Goal: Check status: Check status

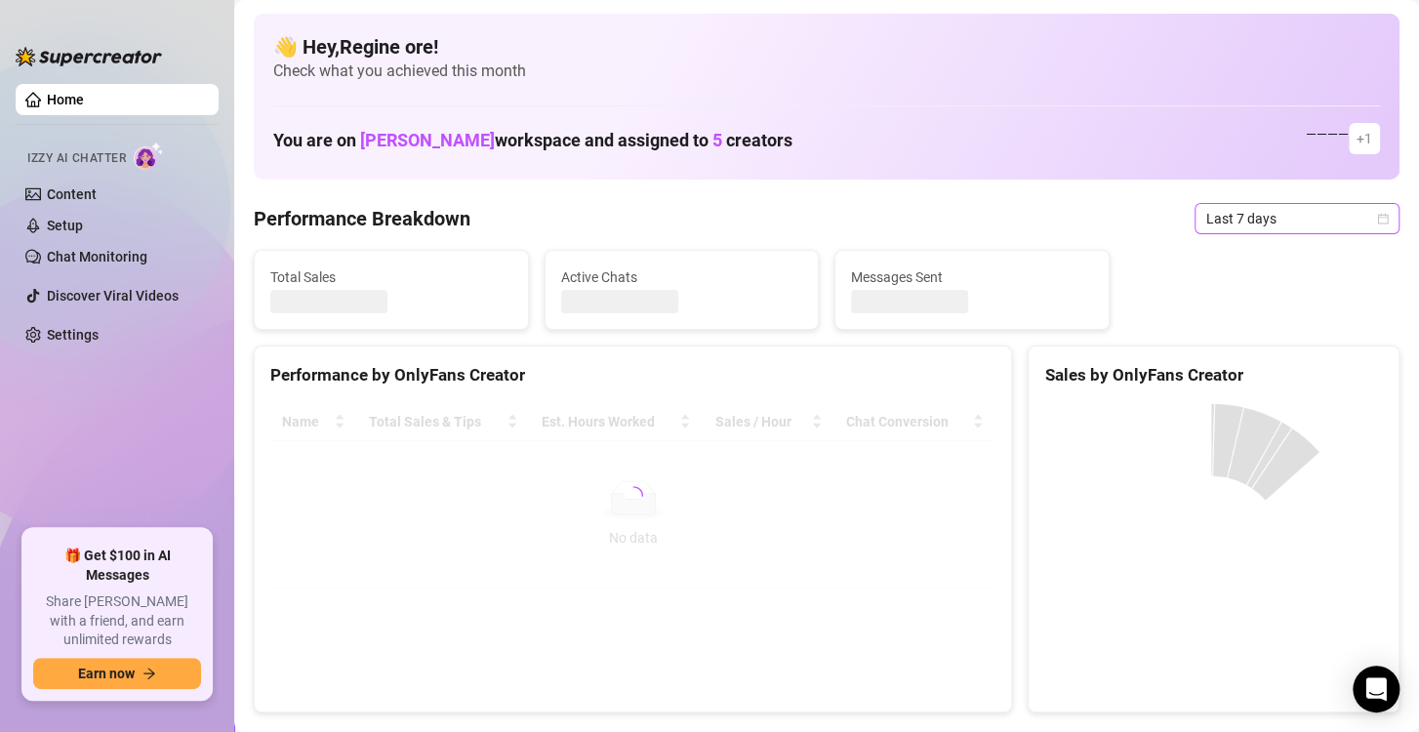
click at [1229, 213] on span "Last 7 days" at bounding box center [1298, 218] width 182 height 29
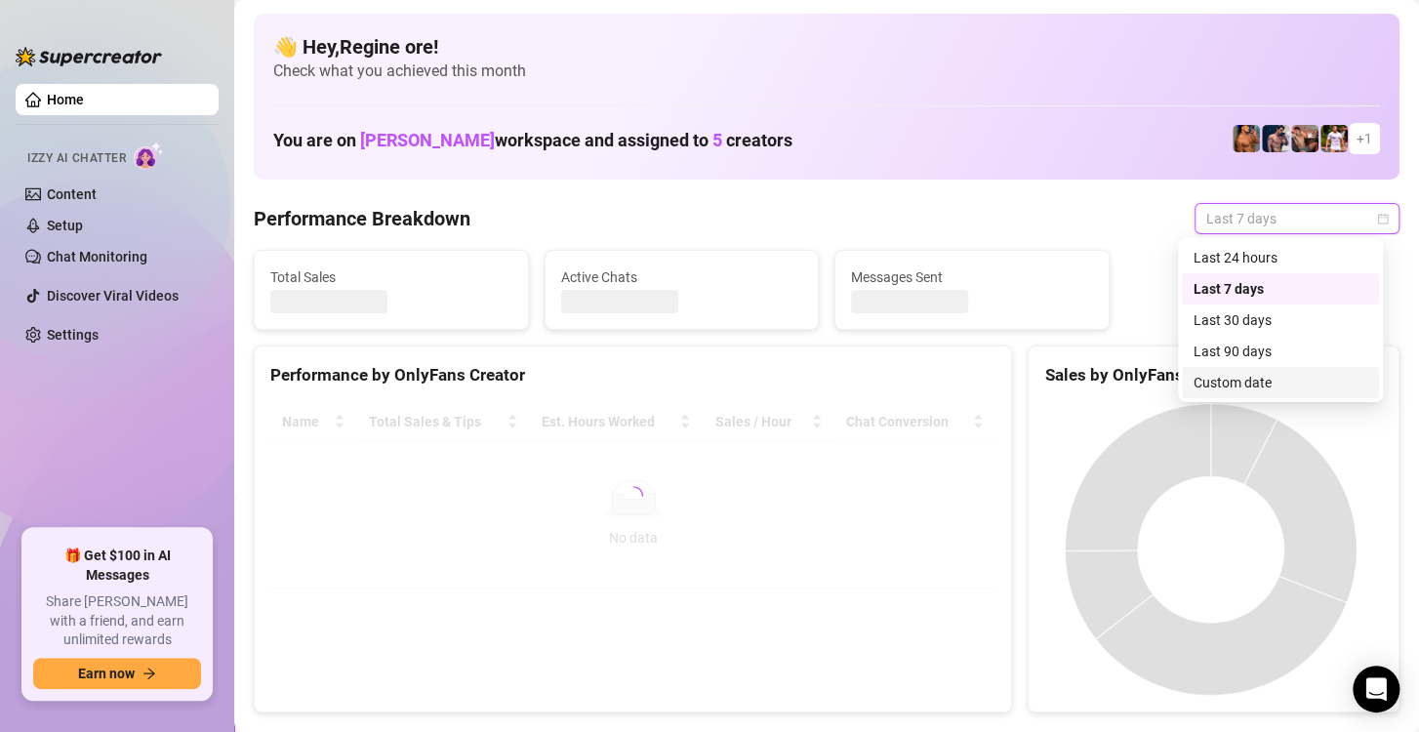
click at [1237, 381] on div "Custom date" at bounding box center [1281, 382] width 174 height 21
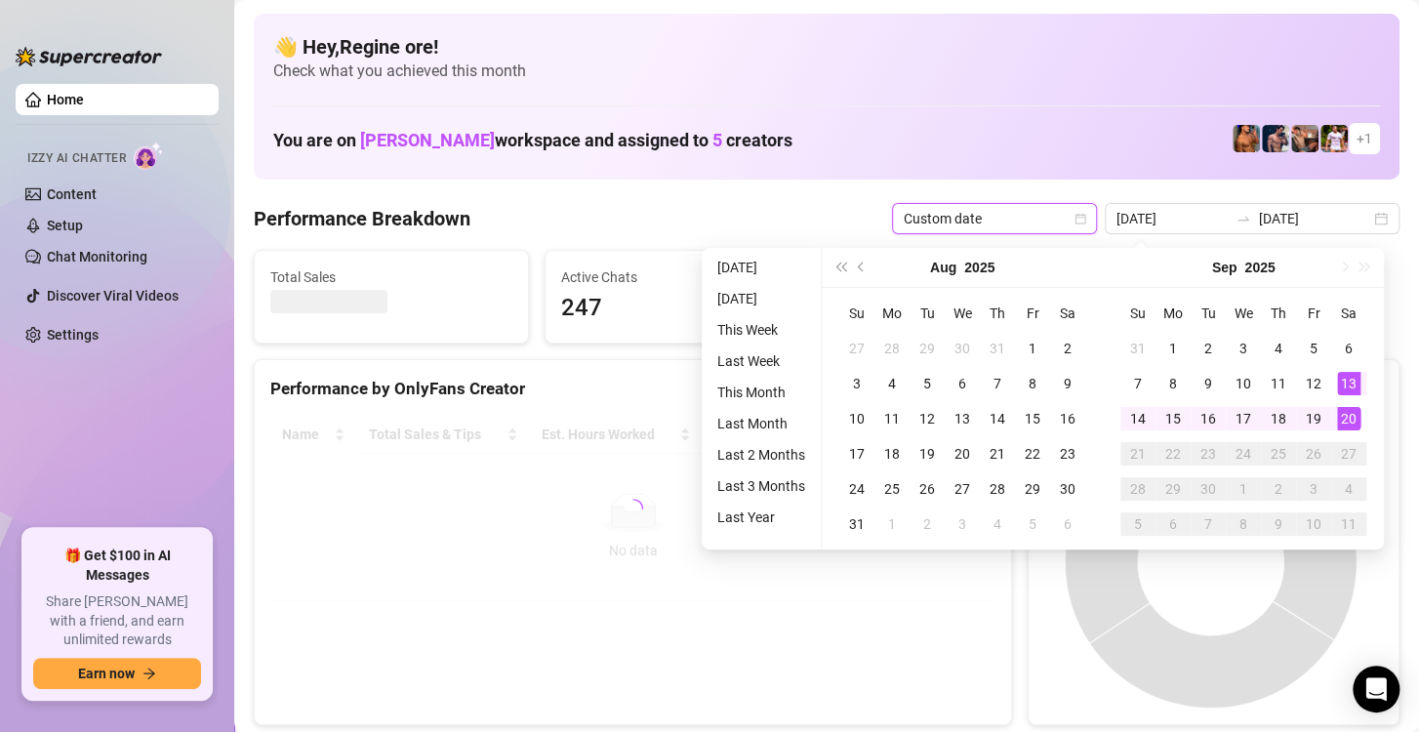
click at [1347, 418] on div "20" at bounding box center [1348, 418] width 23 height 23
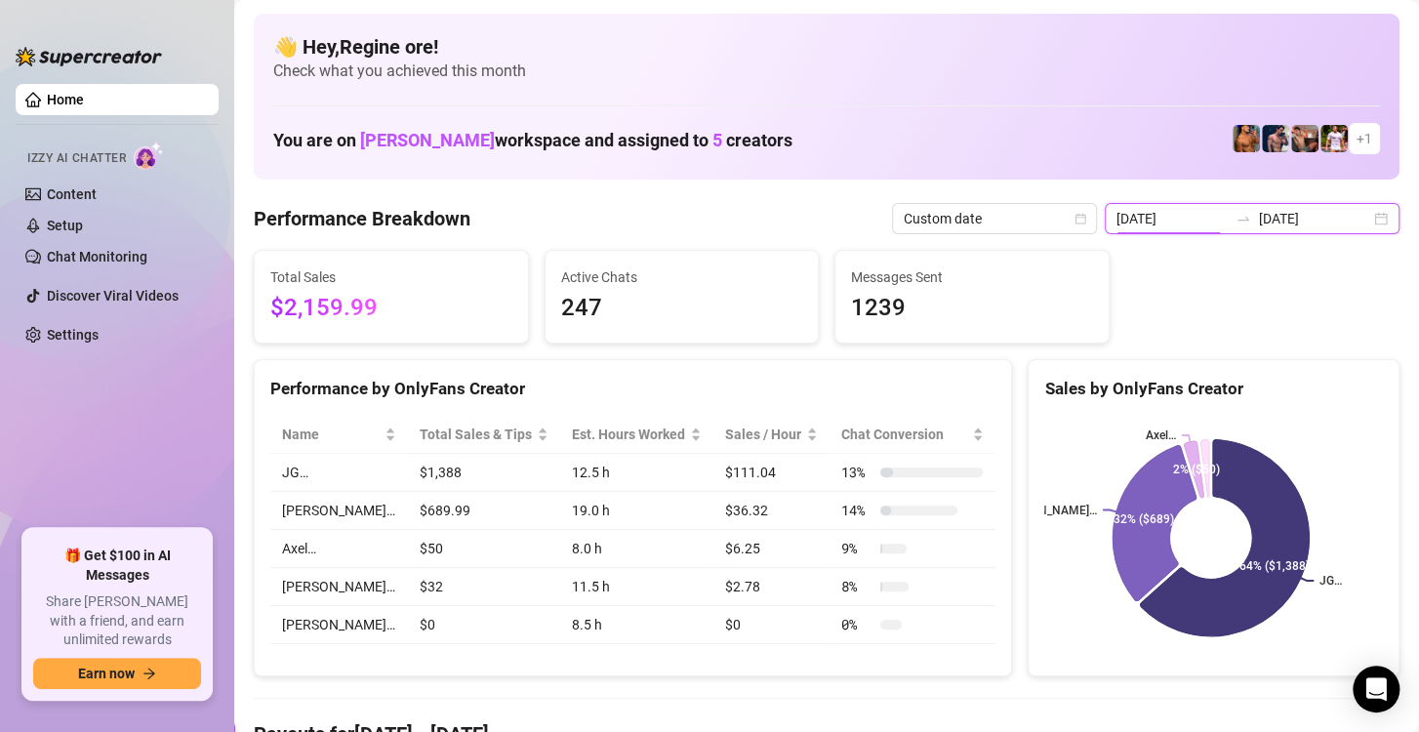
click at [1163, 226] on input "[DATE]" at bounding box center [1172, 218] width 111 height 21
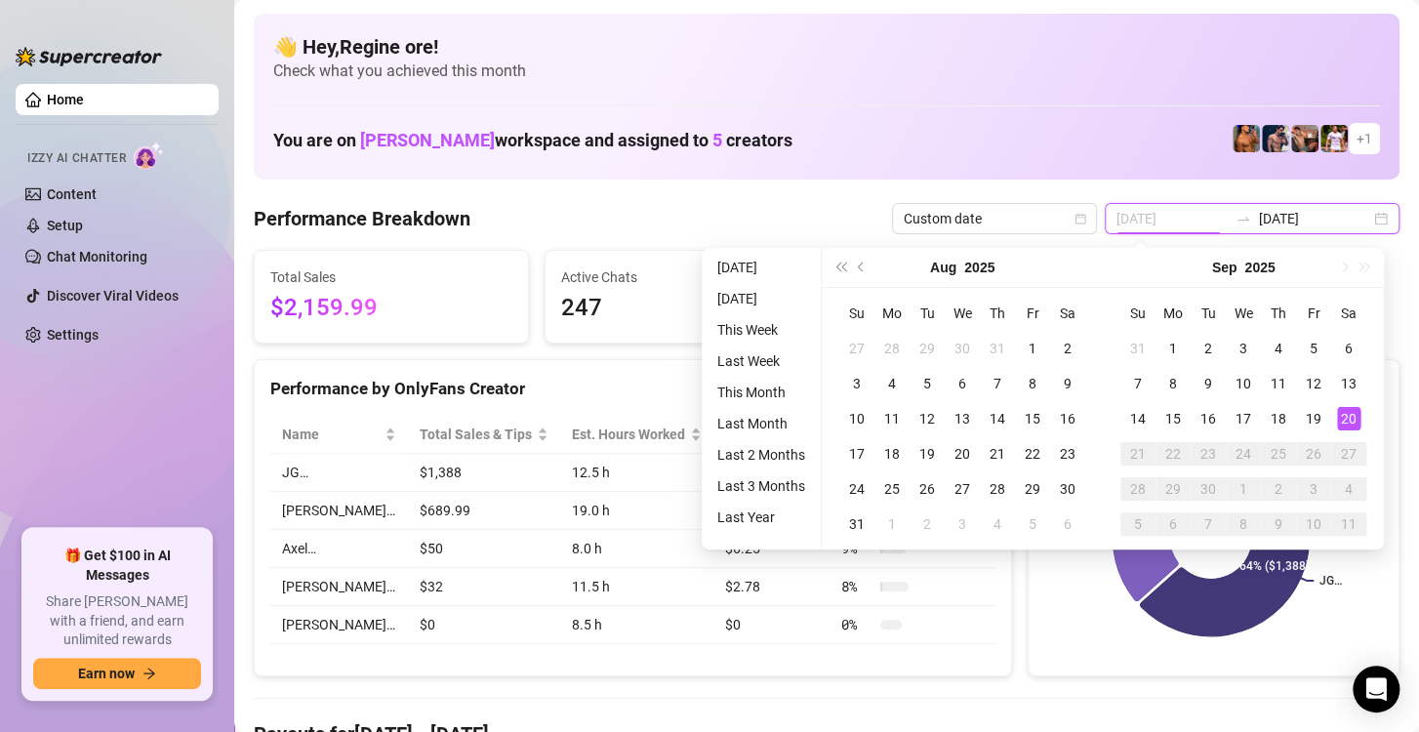
type input "[DATE]"
click at [1350, 420] on div "20" at bounding box center [1348, 418] width 23 height 23
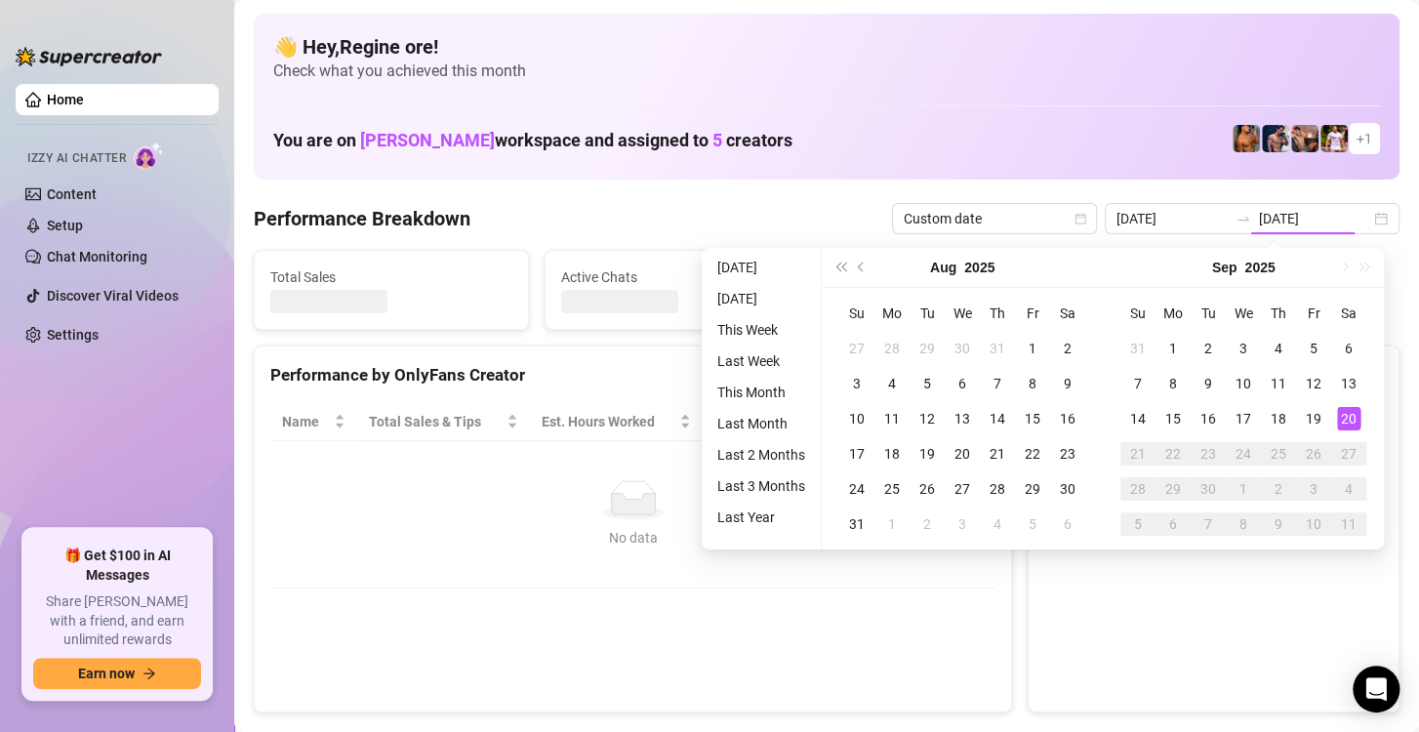
type input "[DATE]"
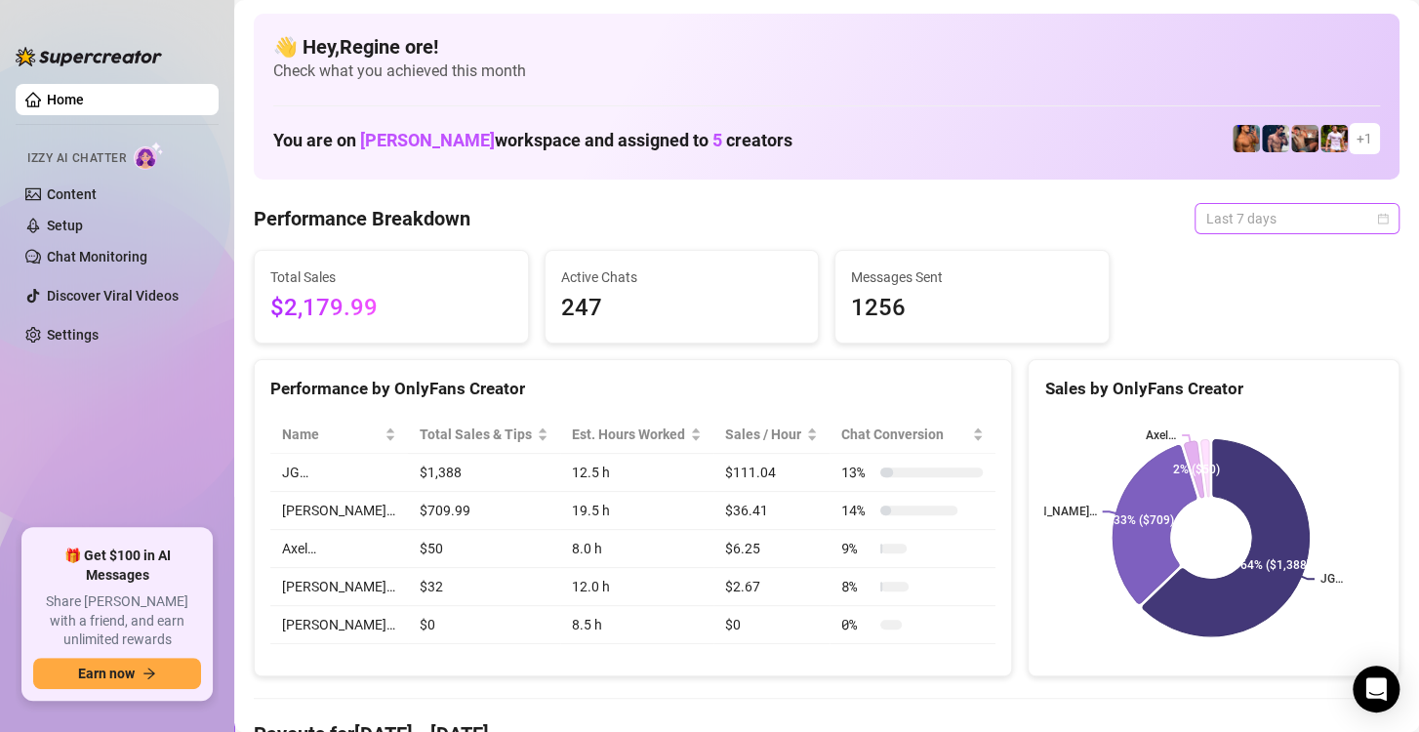
click at [1289, 224] on span "Last 7 days" at bounding box center [1298, 218] width 182 height 29
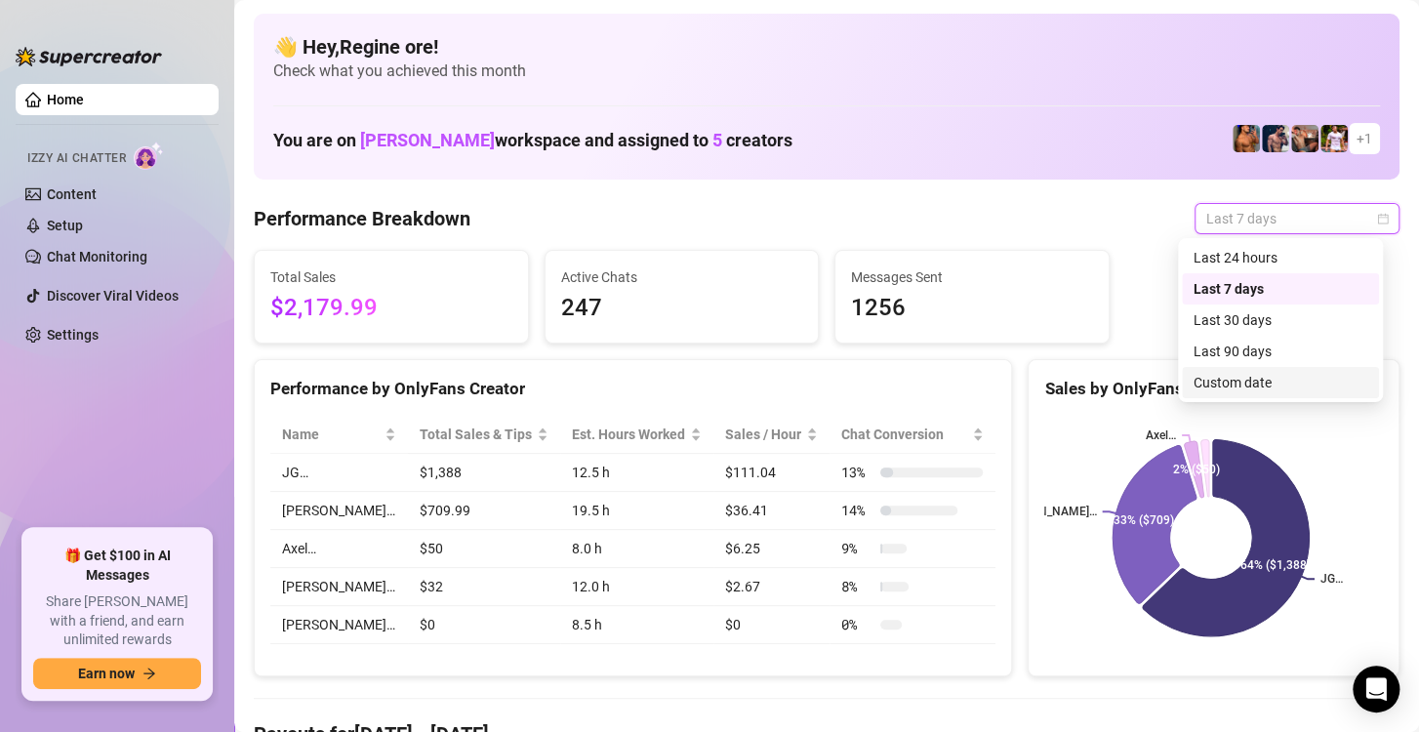
click at [1267, 386] on div "Custom date" at bounding box center [1281, 382] width 174 height 21
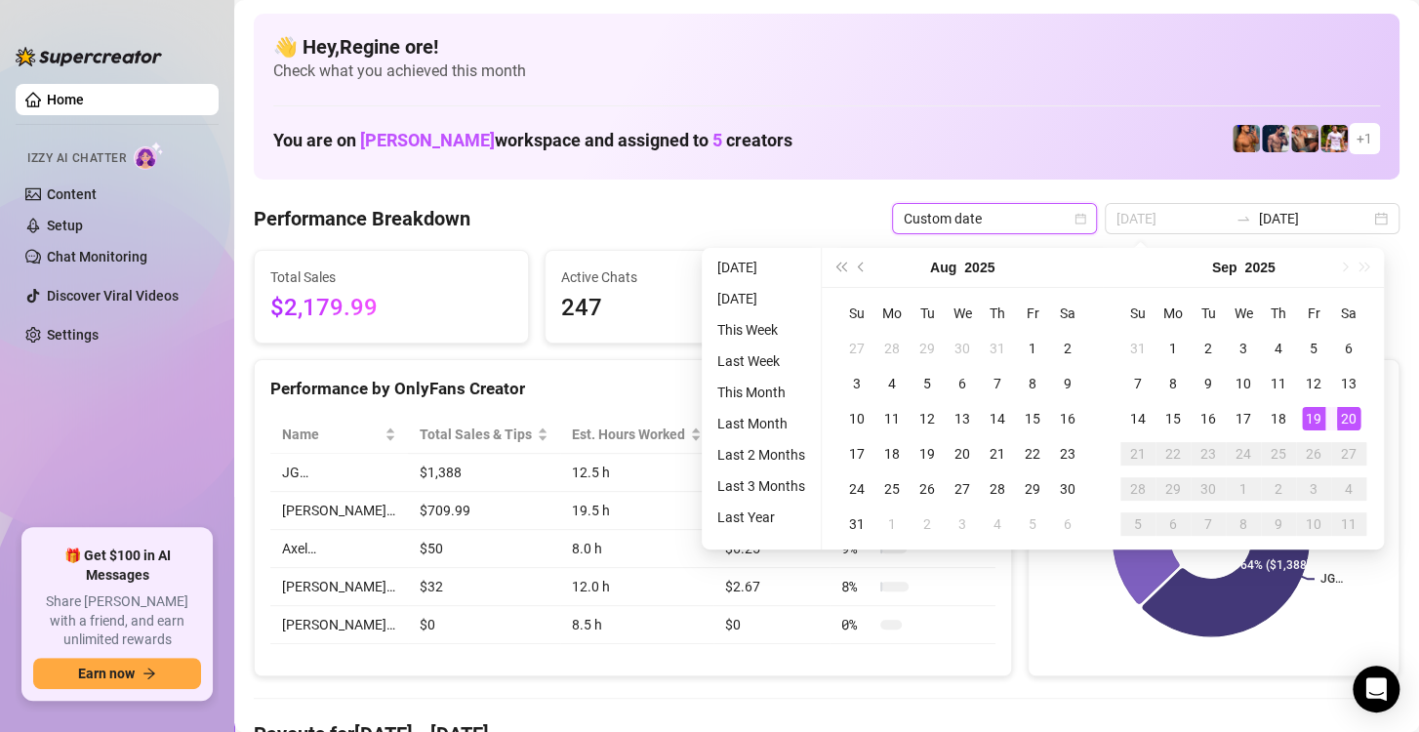
type input "[DATE]"
click at [1352, 414] on div "20" at bounding box center [1348, 418] width 23 height 23
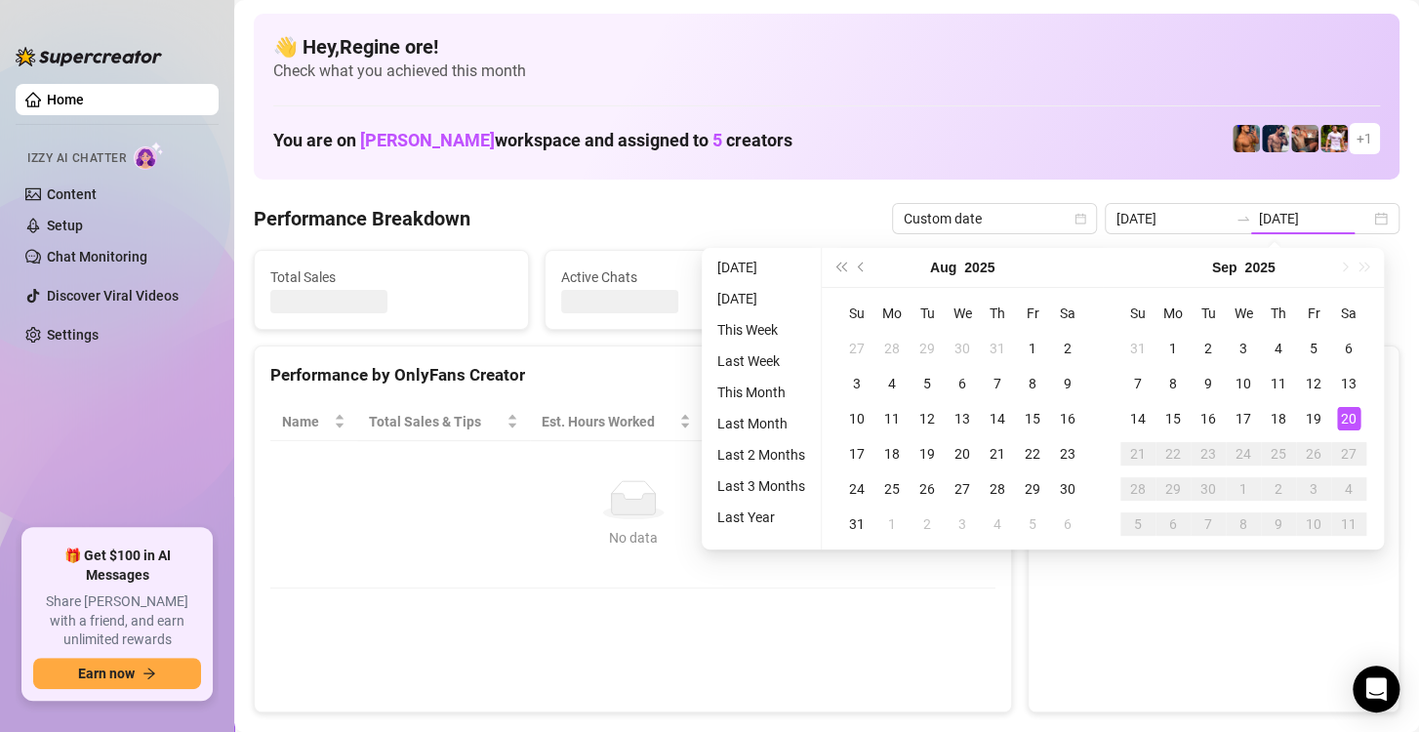
type input "[DATE]"
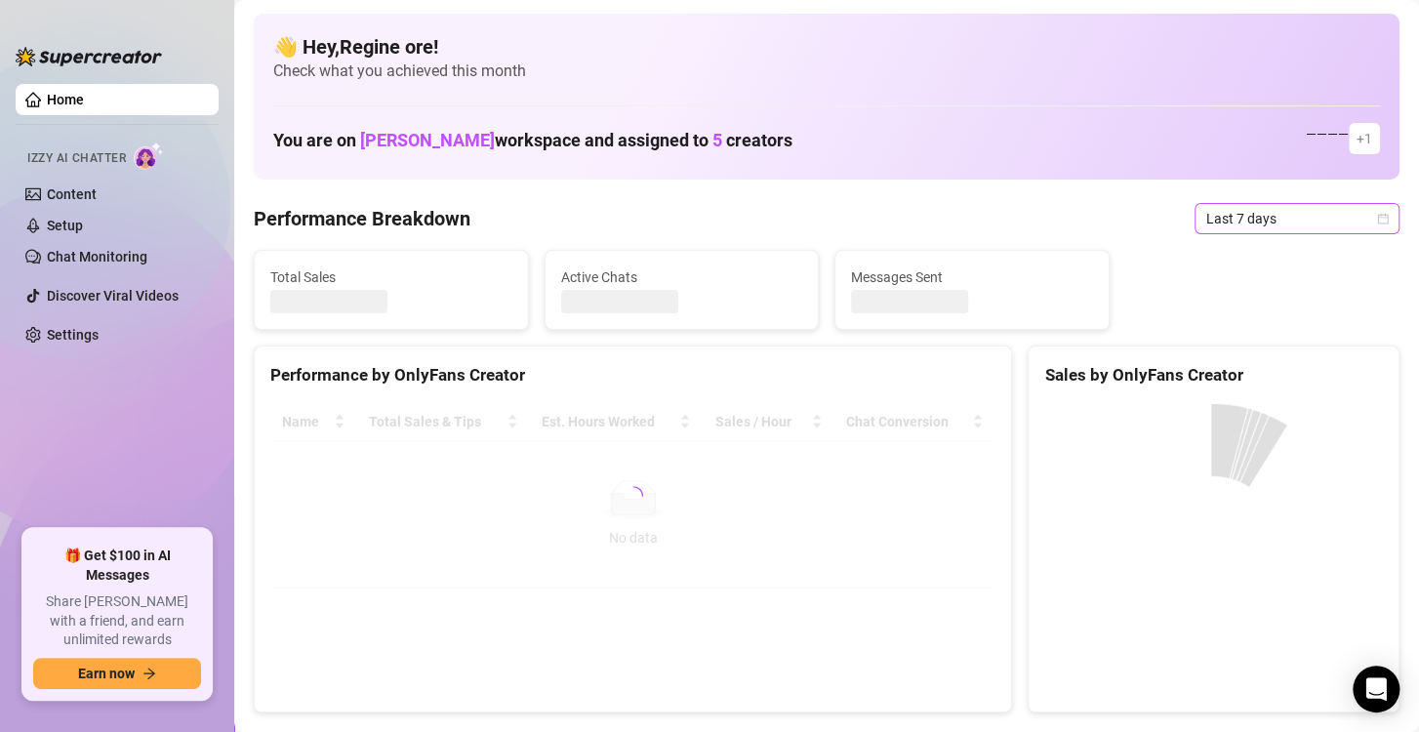
click at [1260, 220] on span "Last 7 days" at bounding box center [1298, 218] width 182 height 29
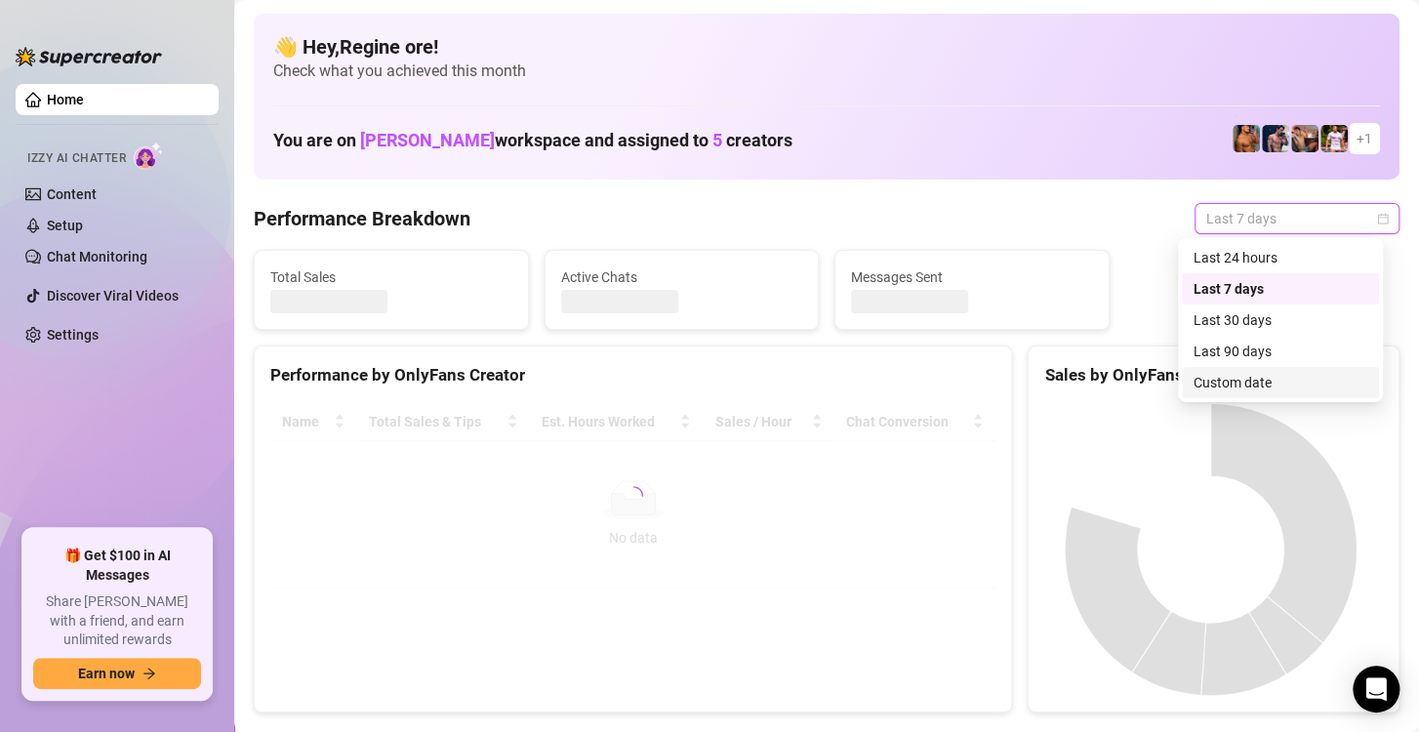
click at [1254, 381] on div "Custom date" at bounding box center [1281, 382] width 174 height 21
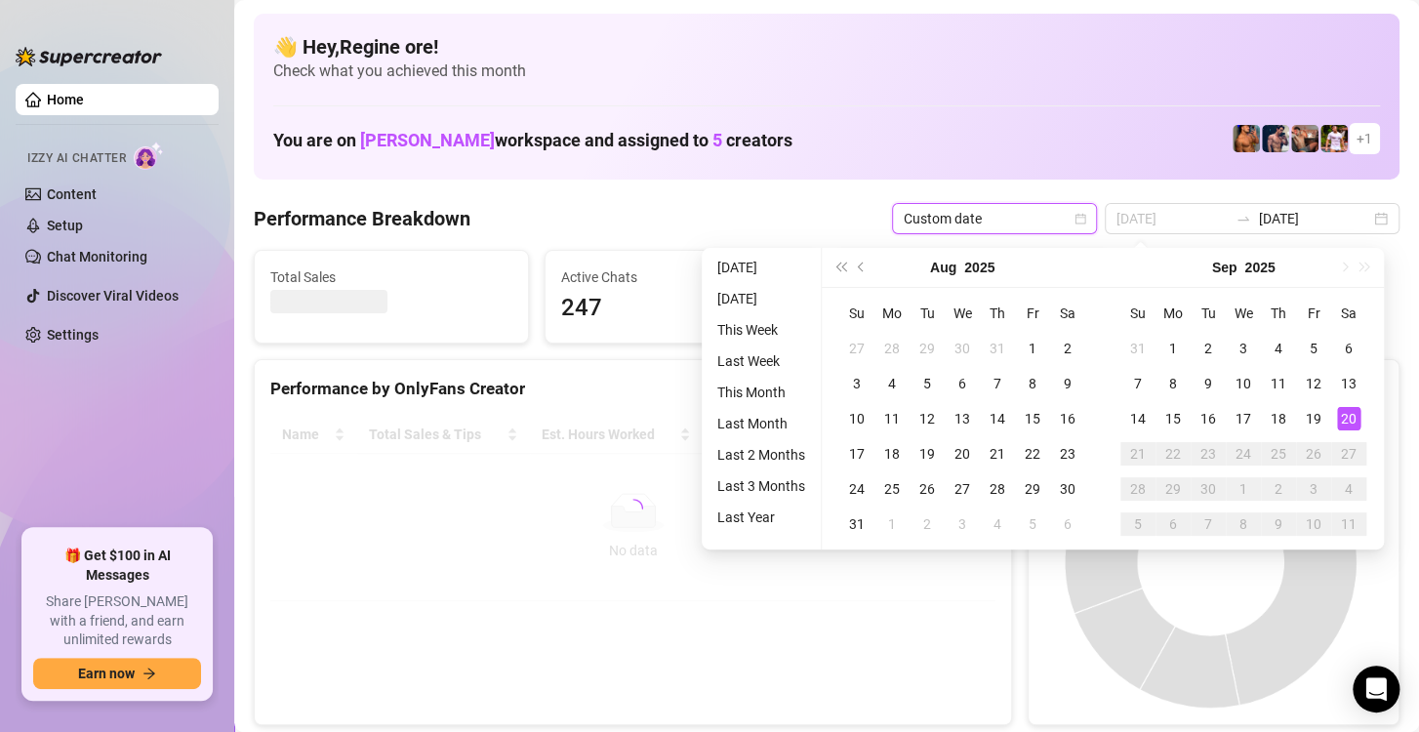
click at [1343, 423] on div "20" at bounding box center [1348, 418] width 23 height 23
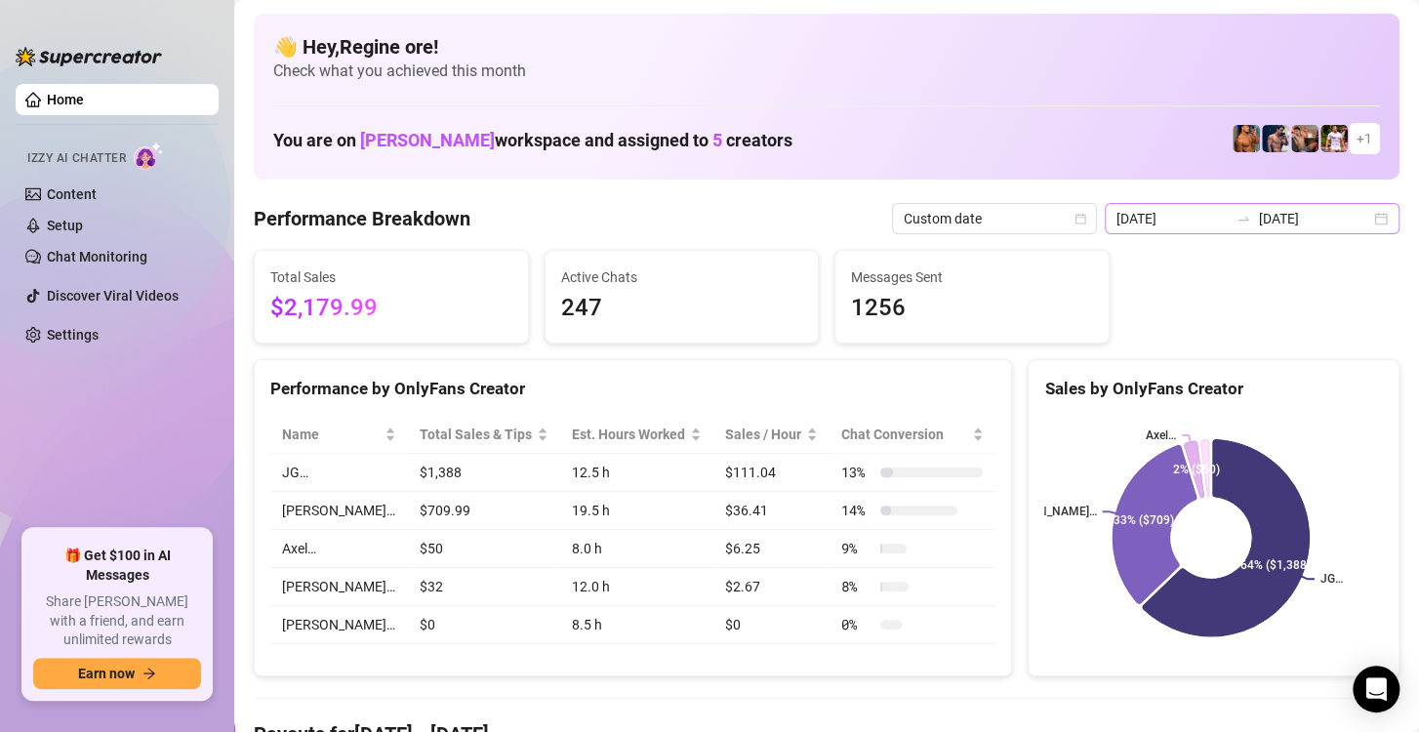
click at [1170, 232] on div "2025-09-13 2025-09-20" at bounding box center [1252, 218] width 295 height 31
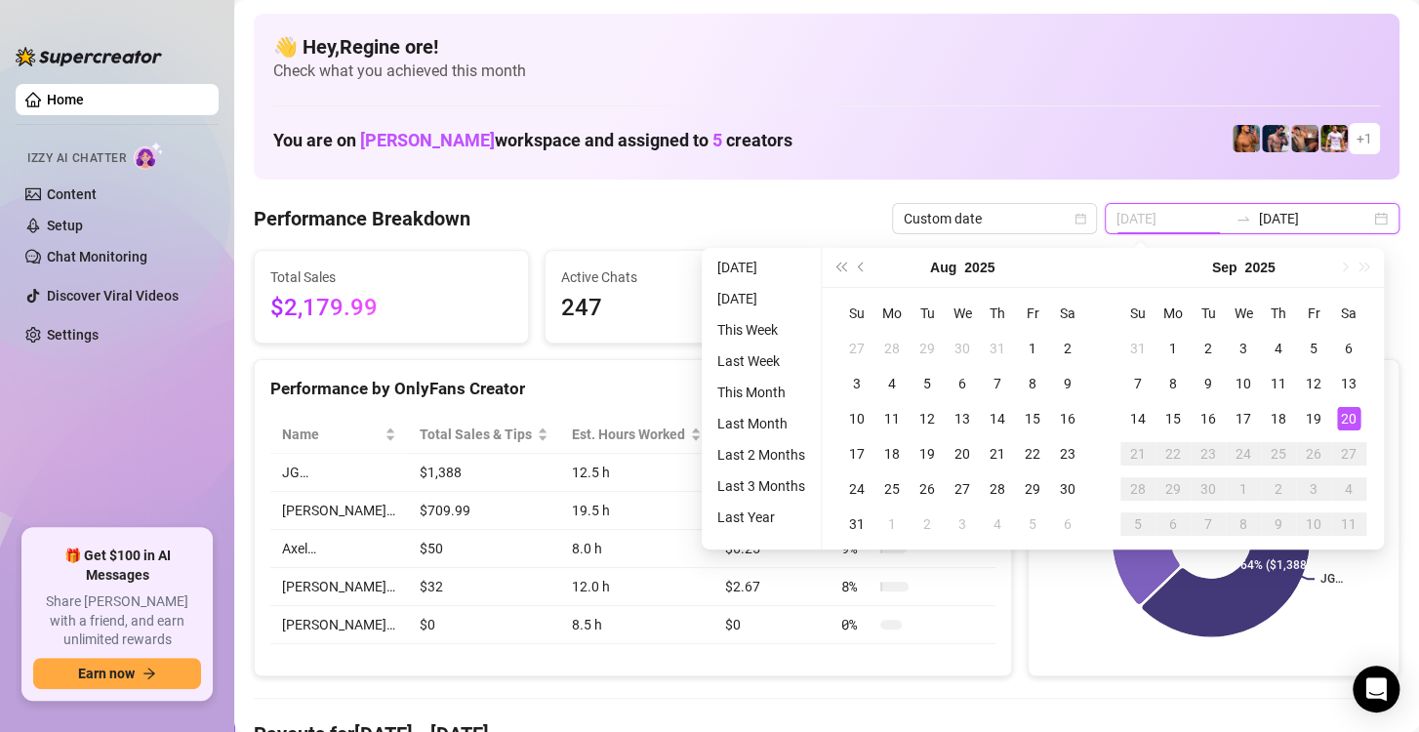
type input "[DATE]"
click at [1346, 415] on div "20" at bounding box center [1348, 418] width 23 height 23
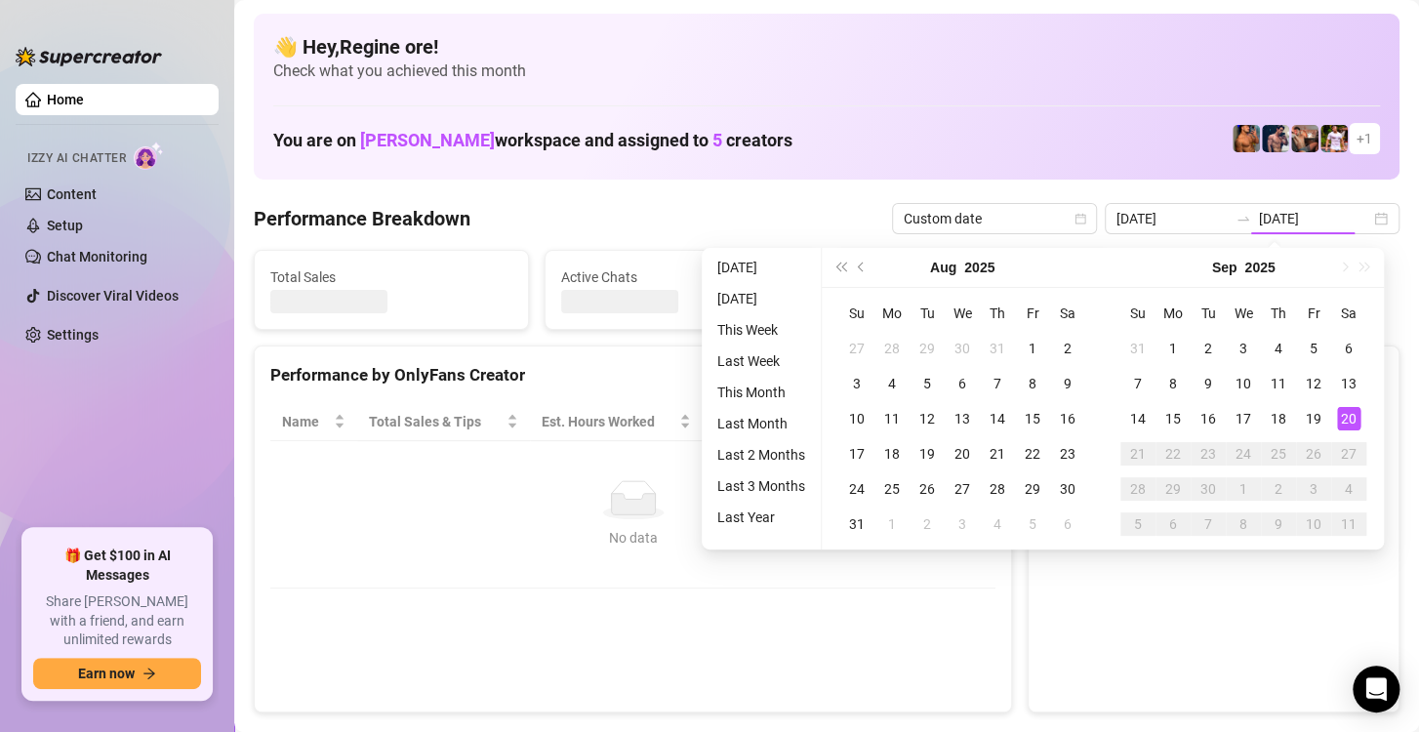
type input "[DATE]"
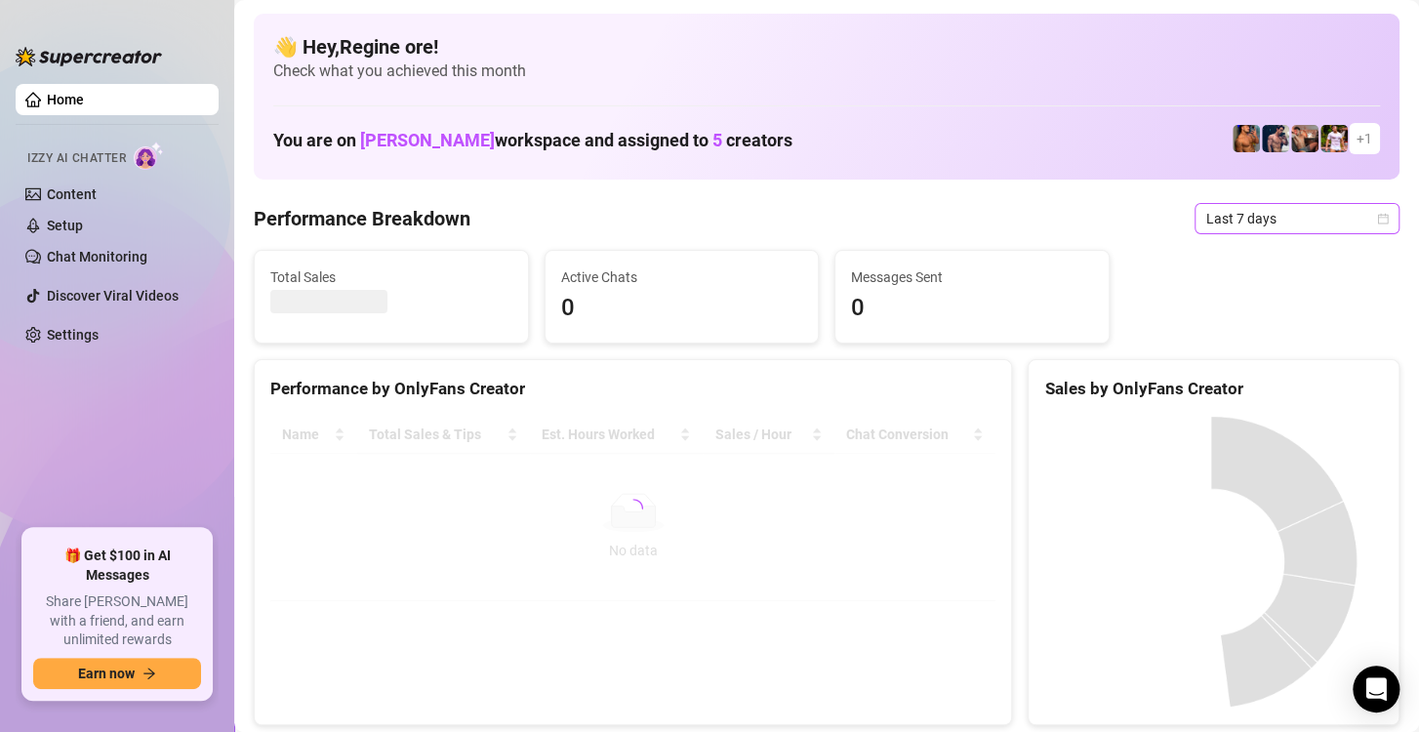
click at [1262, 229] on span "Last 7 days" at bounding box center [1298, 218] width 182 height 29
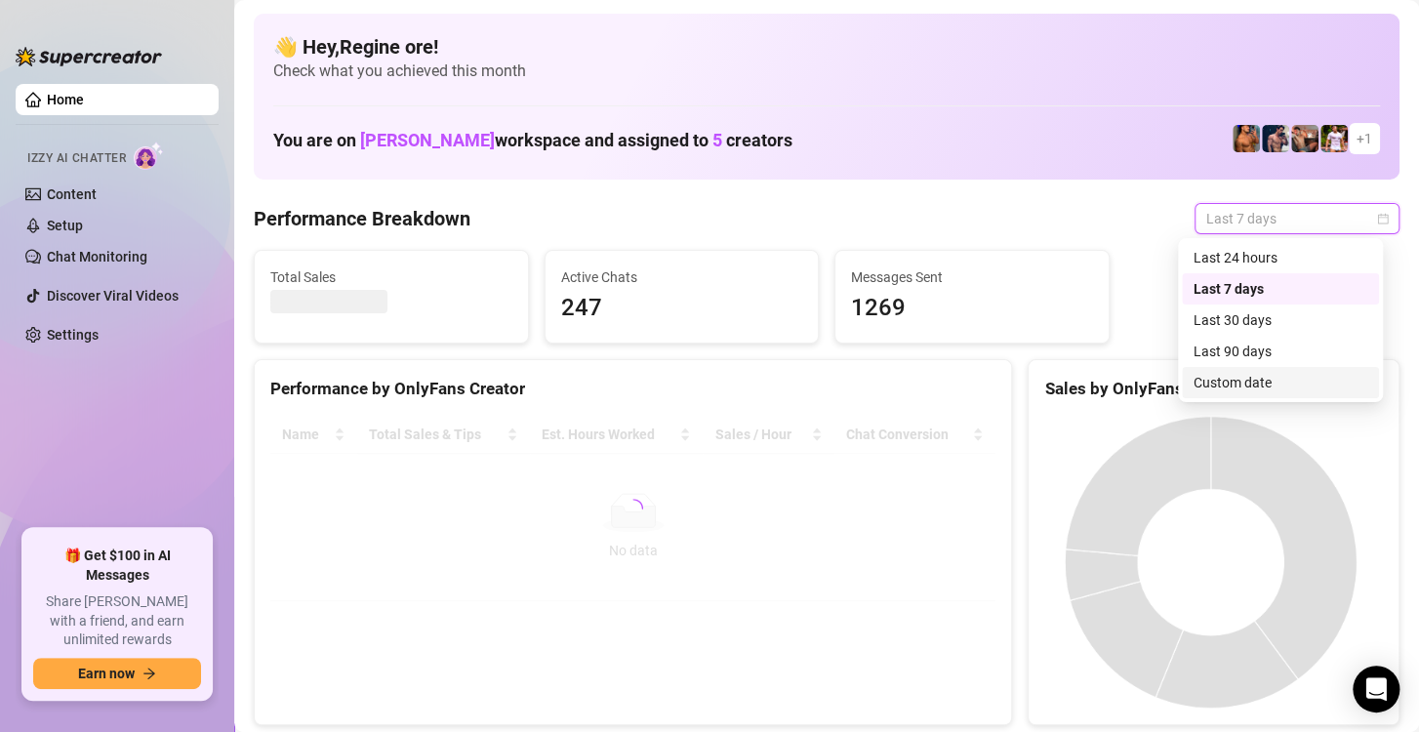
click at [1213, 388] on div "Custom date" at bounding box center [1281, 382] width 174 height 21
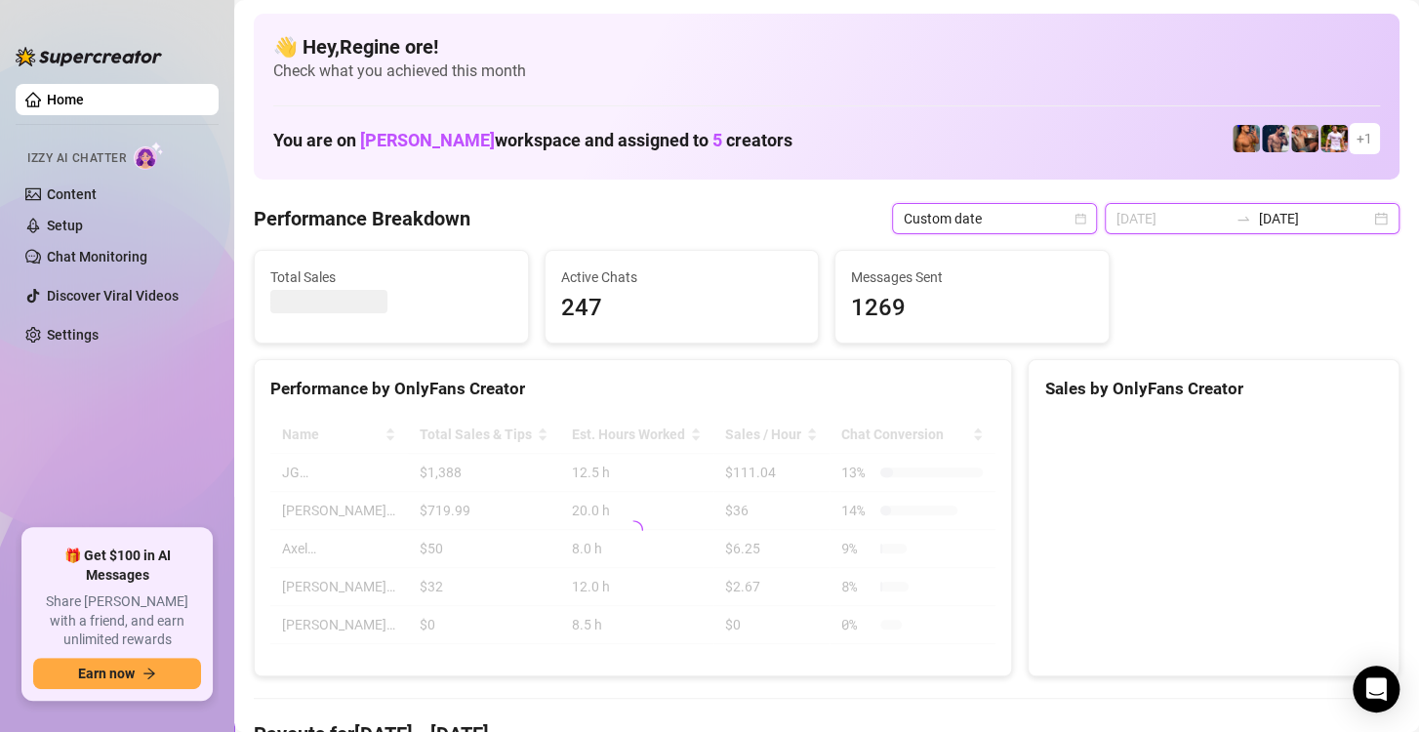
click at [1170, 214] on input "2025-09-09" at bounding box center [1172, 218] width 111 height 21
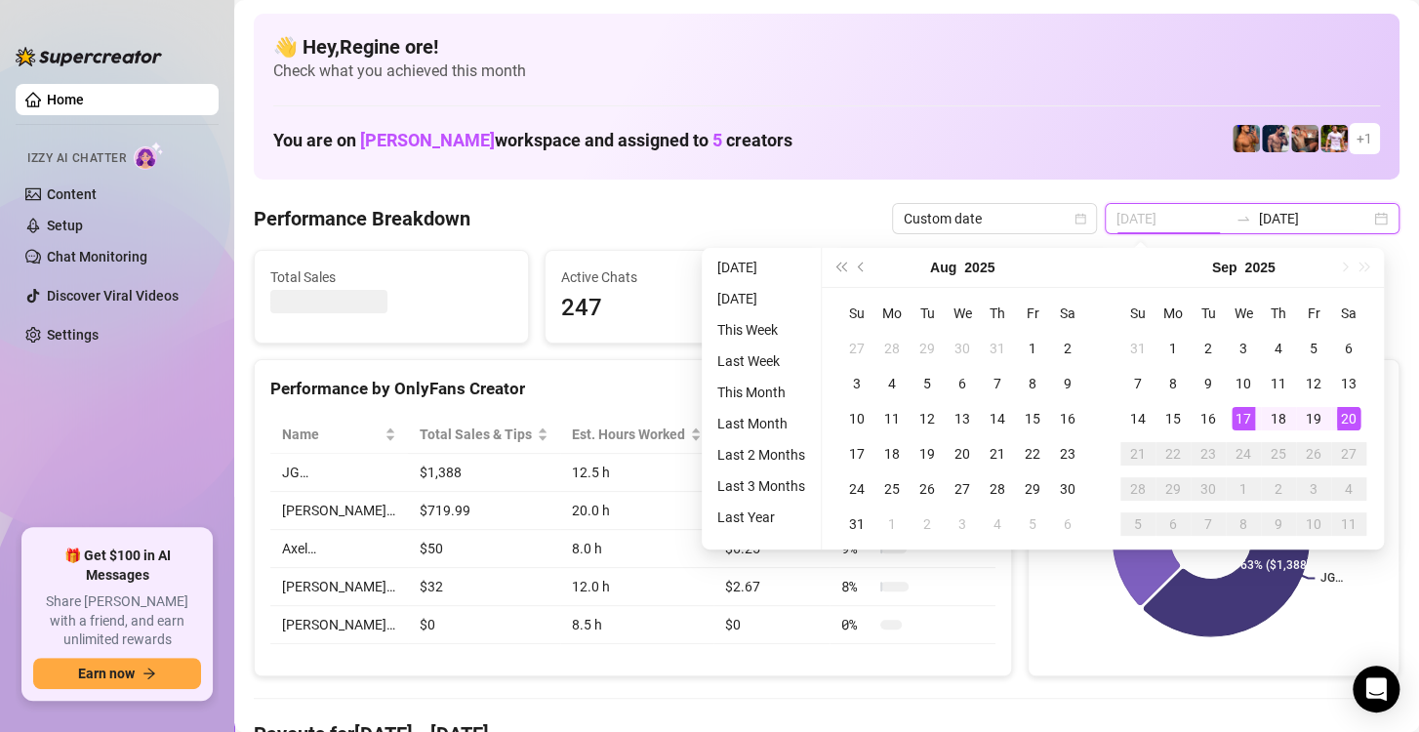
type input "[DATE]"
click at [1347, 418] on div "20" at bounding box center [1348, 418] width 23 height 23
click at [1348, 418] on div "20" at bounding box center [1348, 418] width 23 height 23
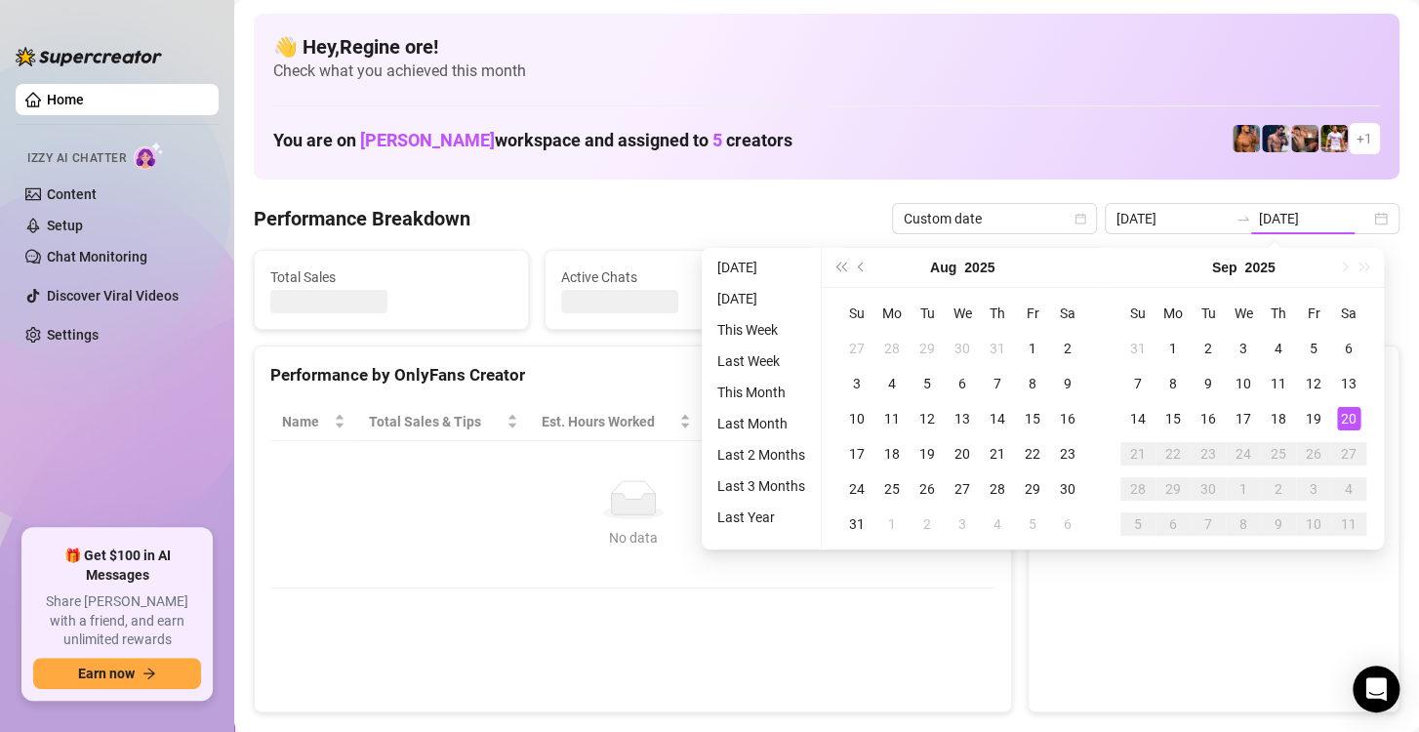
type input "[DATE]"
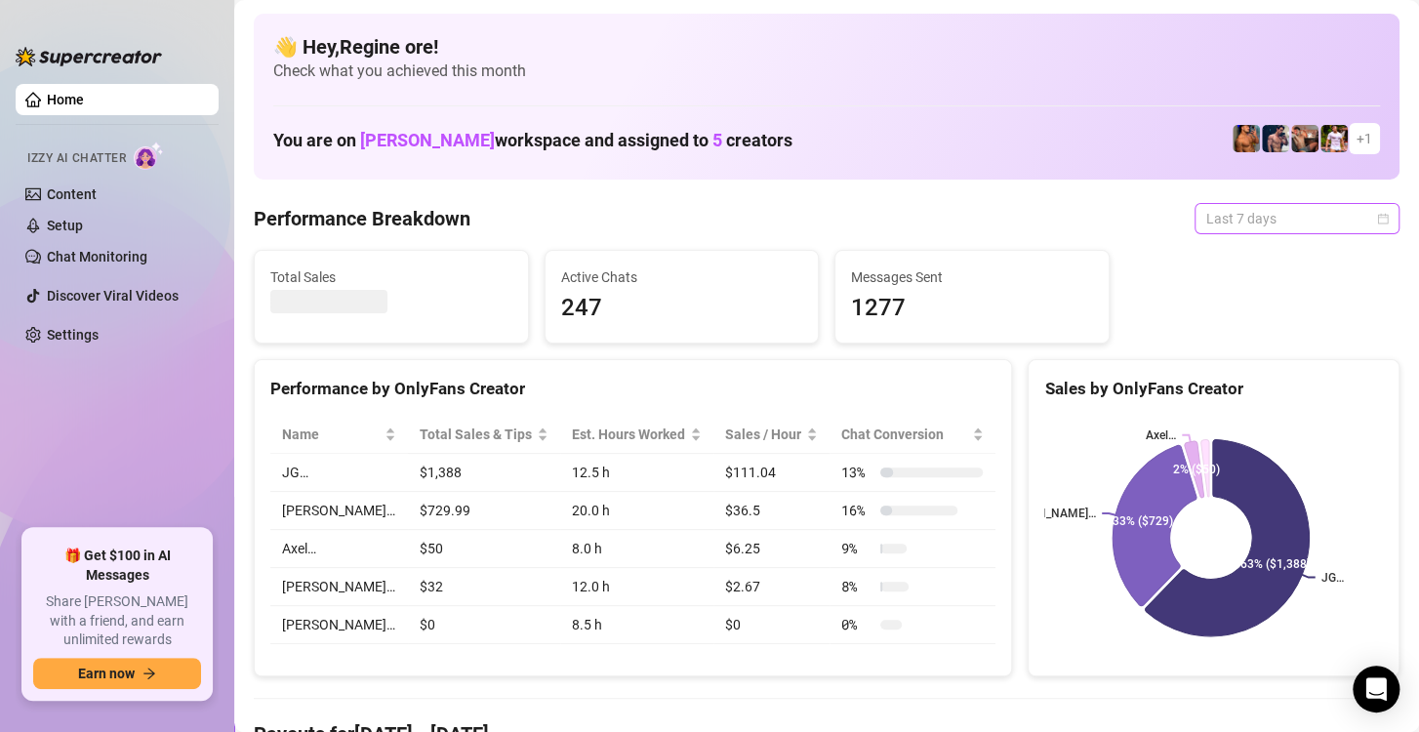
click at [1294, 224] on span "Last 7 days" at bounding box center [1298, 218] width 182 height 29
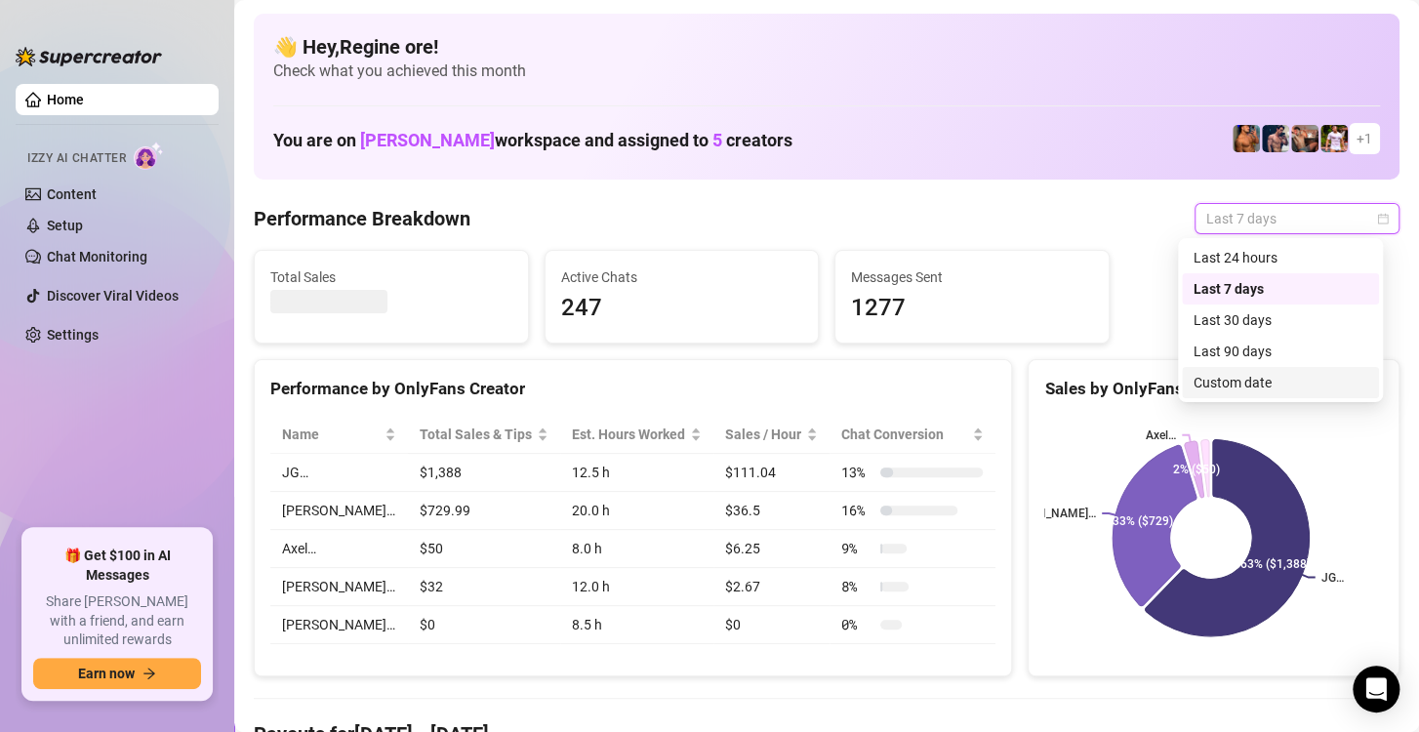
click at [1262, 375] on div "Custom date" at bounding box center [1281, 382] width 174 height 21
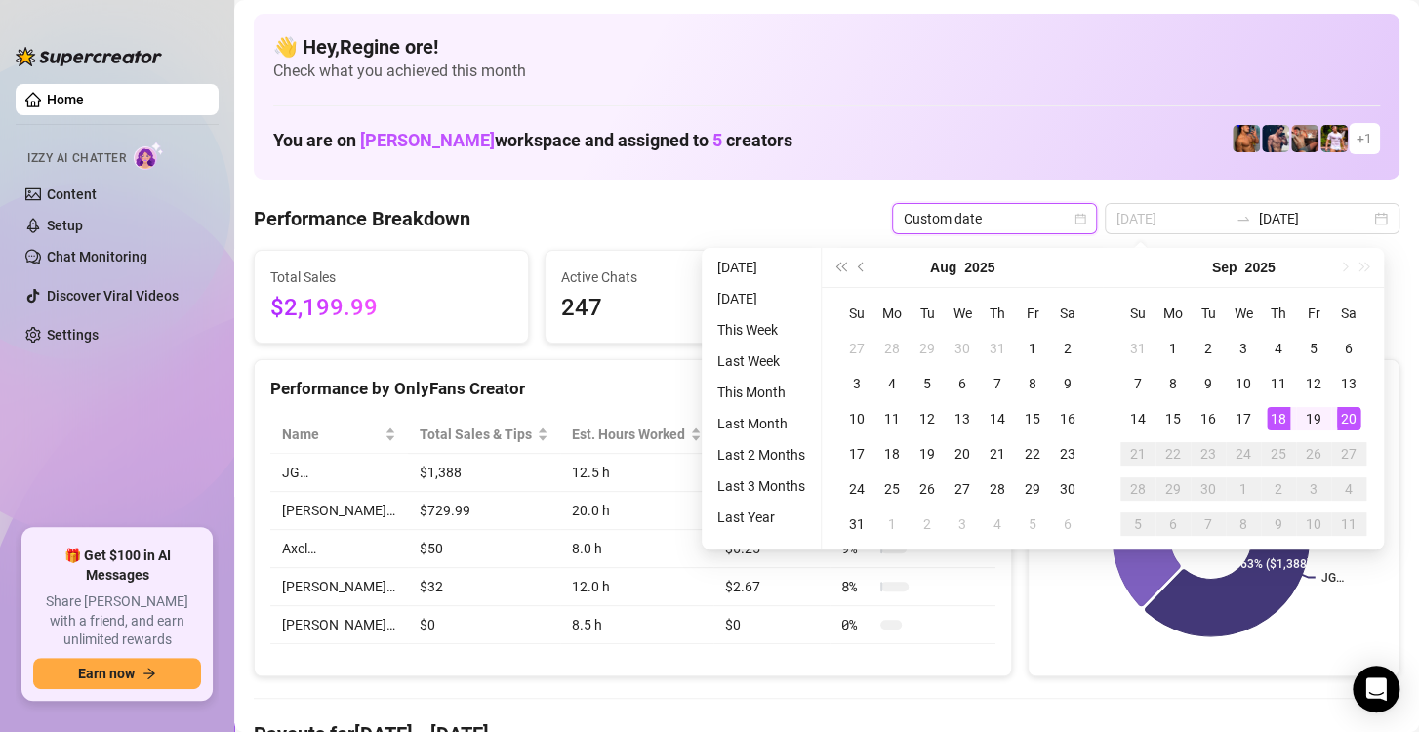
type input "[DATE]"
click at [1350, 419] on div "20" at bounding box center [1348, 418] width 23 height 23
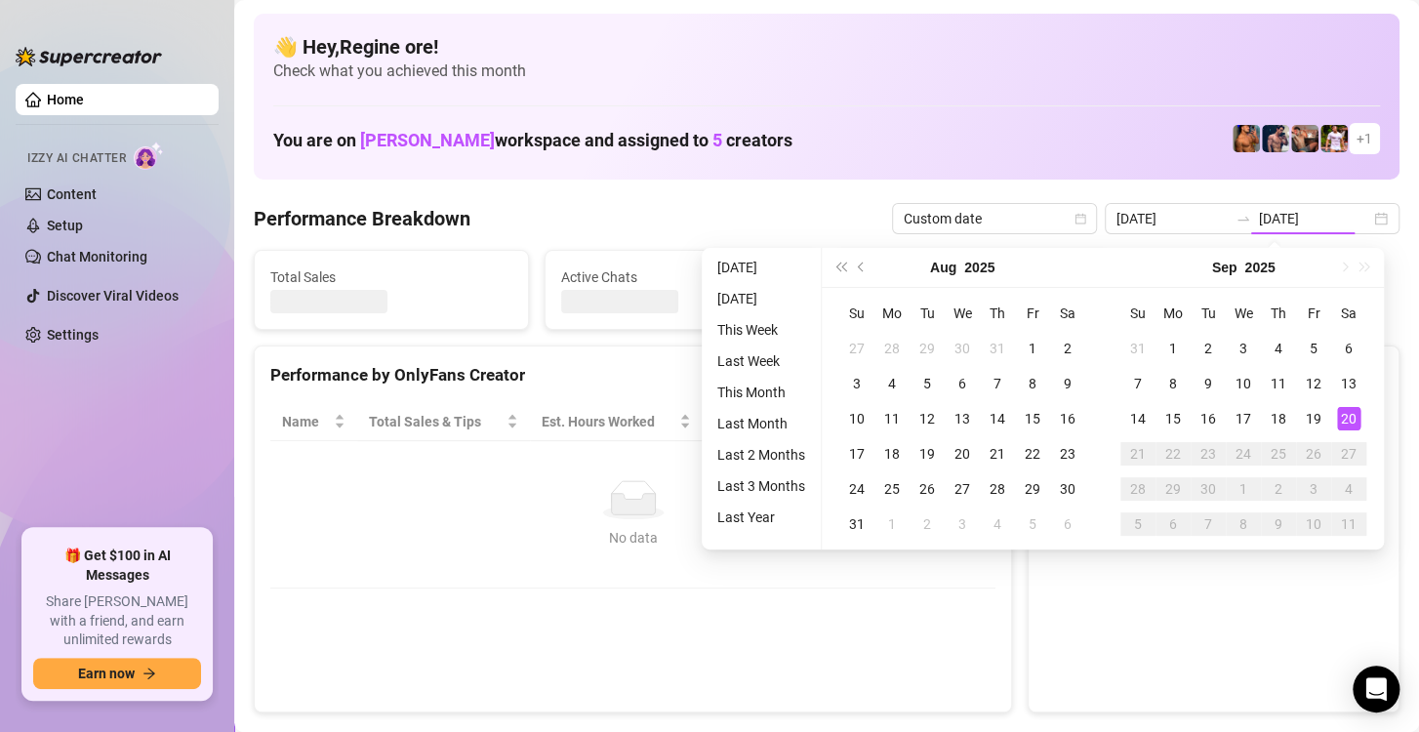
type input "[DATE]"
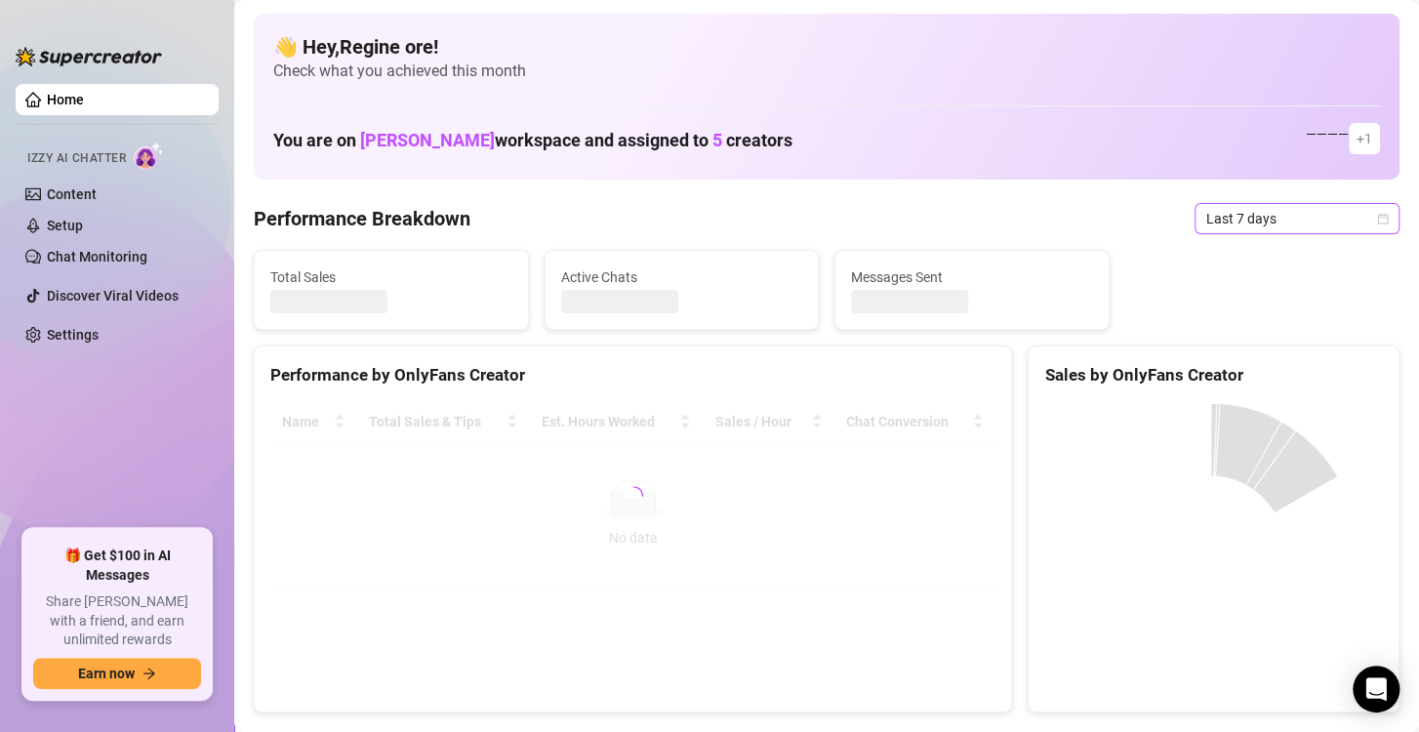
click at [1279, 216] on span "Last 7 days" at bounding box center [1298, 218] width 182 height 29
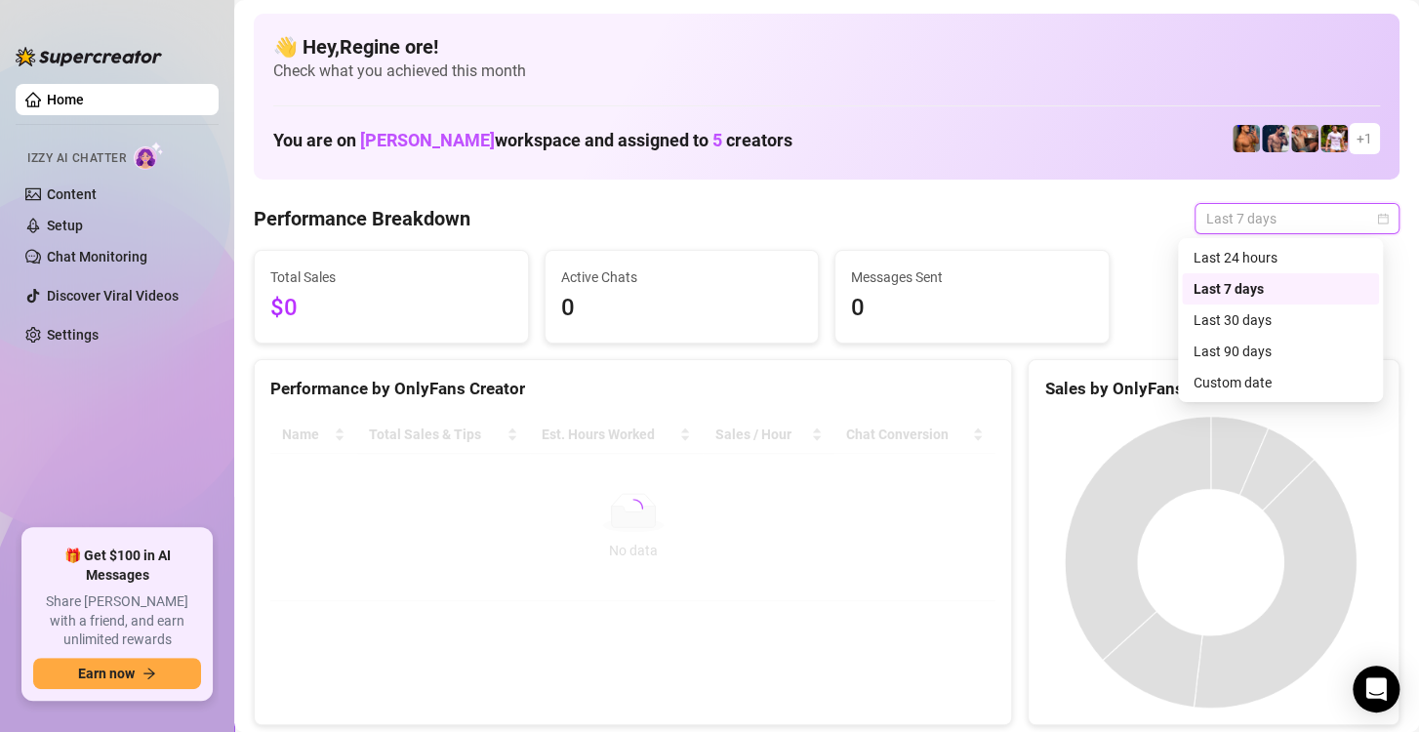
click at [1252, 377] on div "Custom date" at bounding box center [1281, 382] width 174 height 21
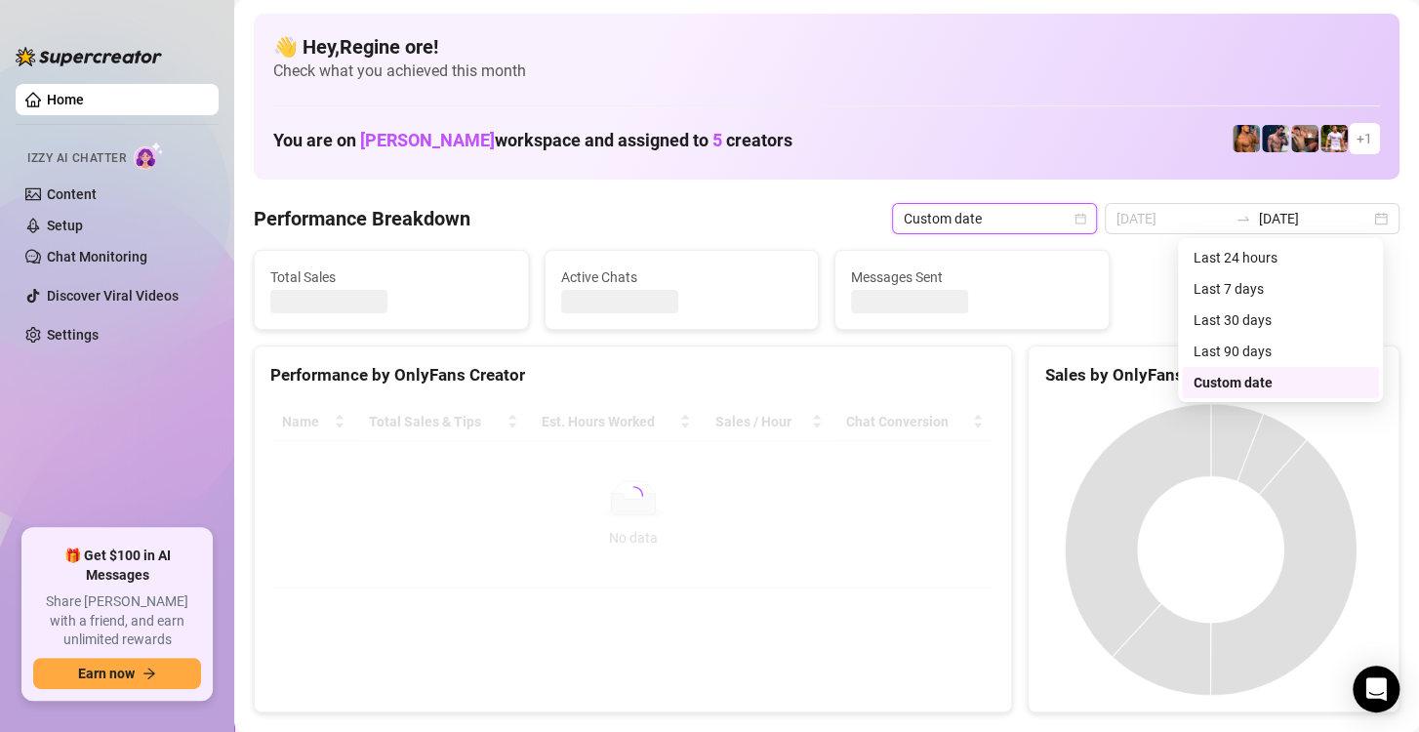
click at [1252, 377] on div "Sales by OnlyFans Creator" at bounding box center [1214, 375] width 339 height 26
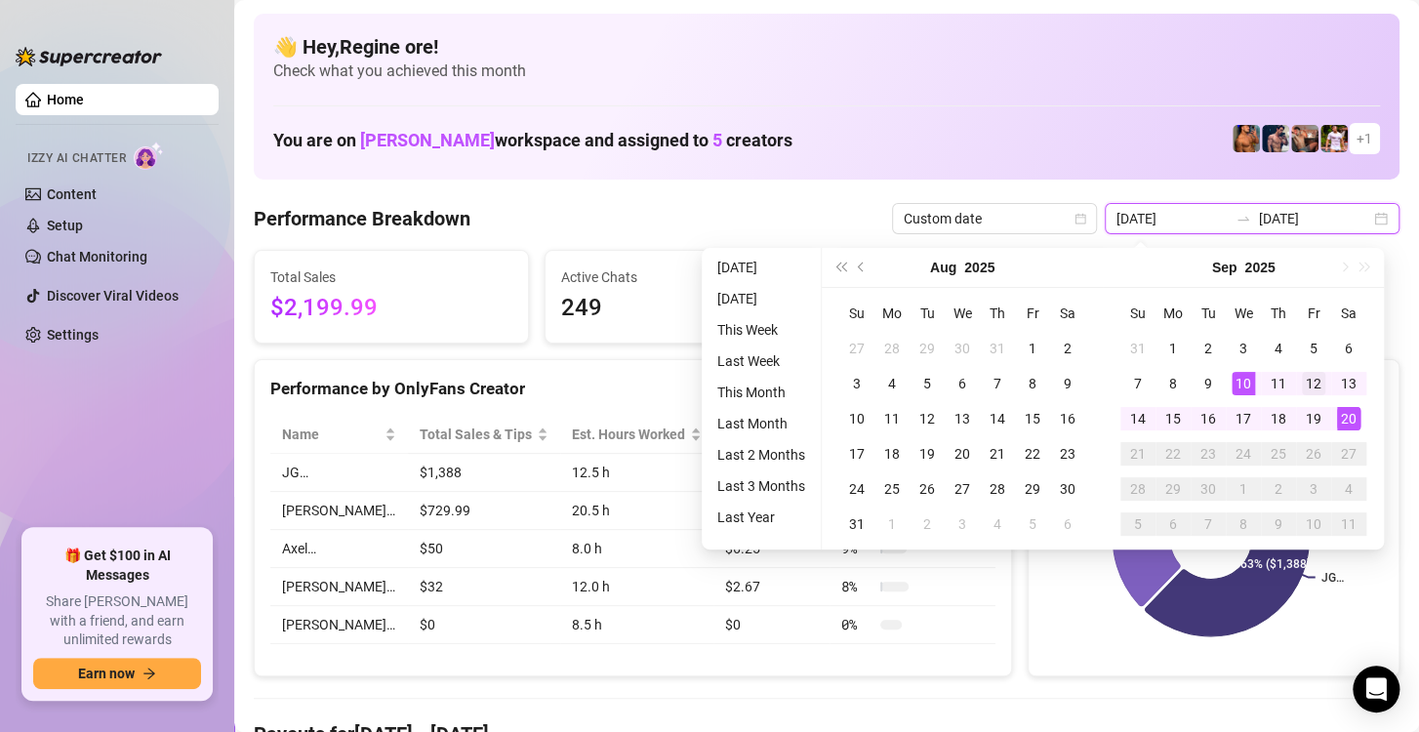
click at [1162, 217] on input "[DATE]" at bounding box center [1172, 218] width 111 height 21
type input "[DATE]"
click at [1350, 414] on div "20" at bounding box center [1348, 418] width 23 height 23
type input "[DATE]"
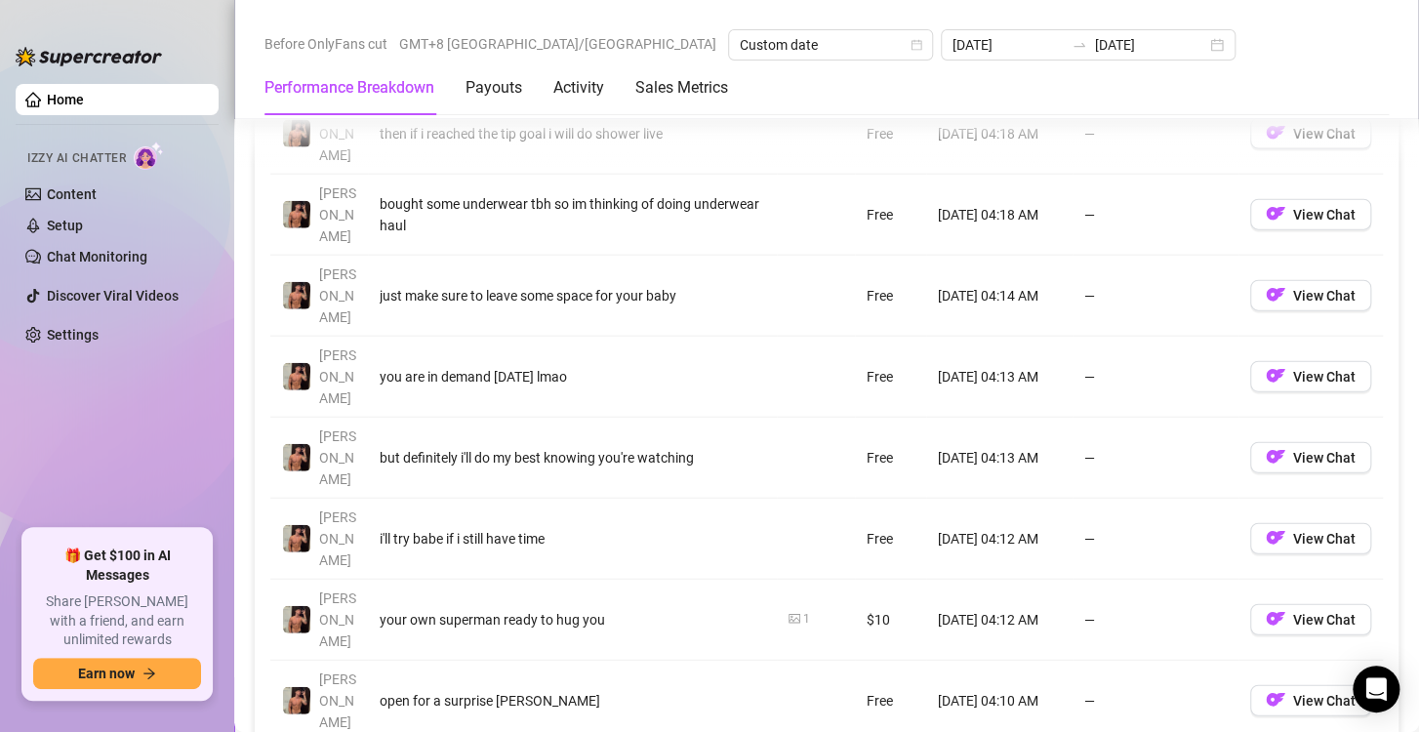
scroll to position [2441, 0]
